Goal: Information Seeking & Learning: Learn about a topic

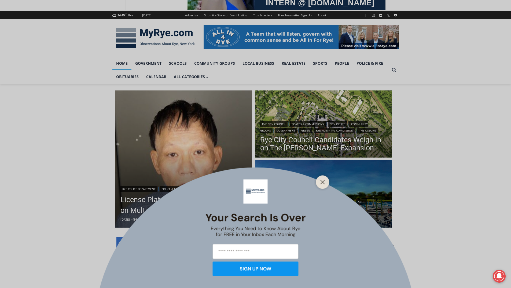
scroll to position [81, 0]
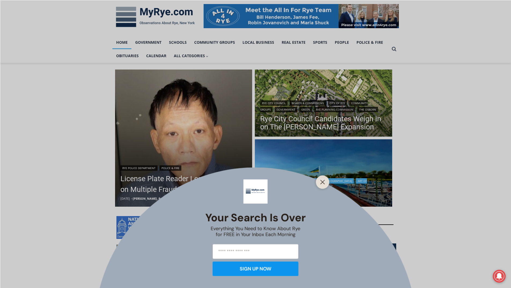
click at [320, 184] on icon "Close" at bounding box center [322, 182] width 5 height 5
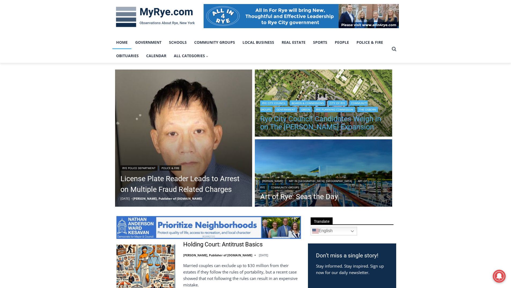
click at [300, 122] on link "Rye City Council Candidates Weigh in on The [PERSON_NAME] Expansion" at bounding box center [323, 123] width 127 height 16
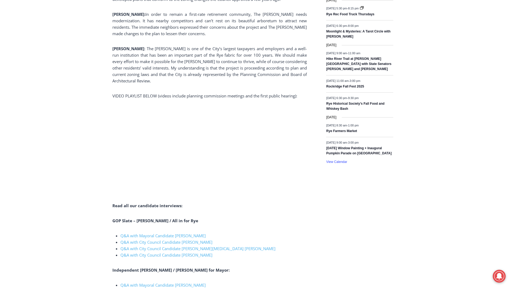
scroll to position [876, 0]
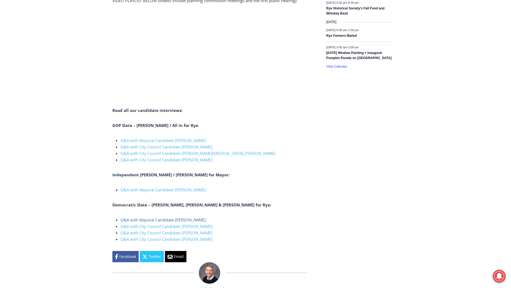
click at [188, 217] on link "Q&A with Mayoral Candidate [PERSON_NAME]" at bounding box center [163, 219] width 85 height 5
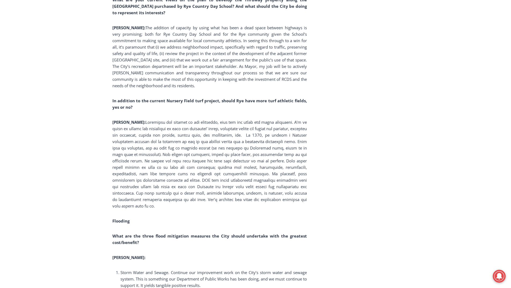
scroll to position [3550, 0]
